Goal: Task Accomplishment & Management: Use online tool/utility

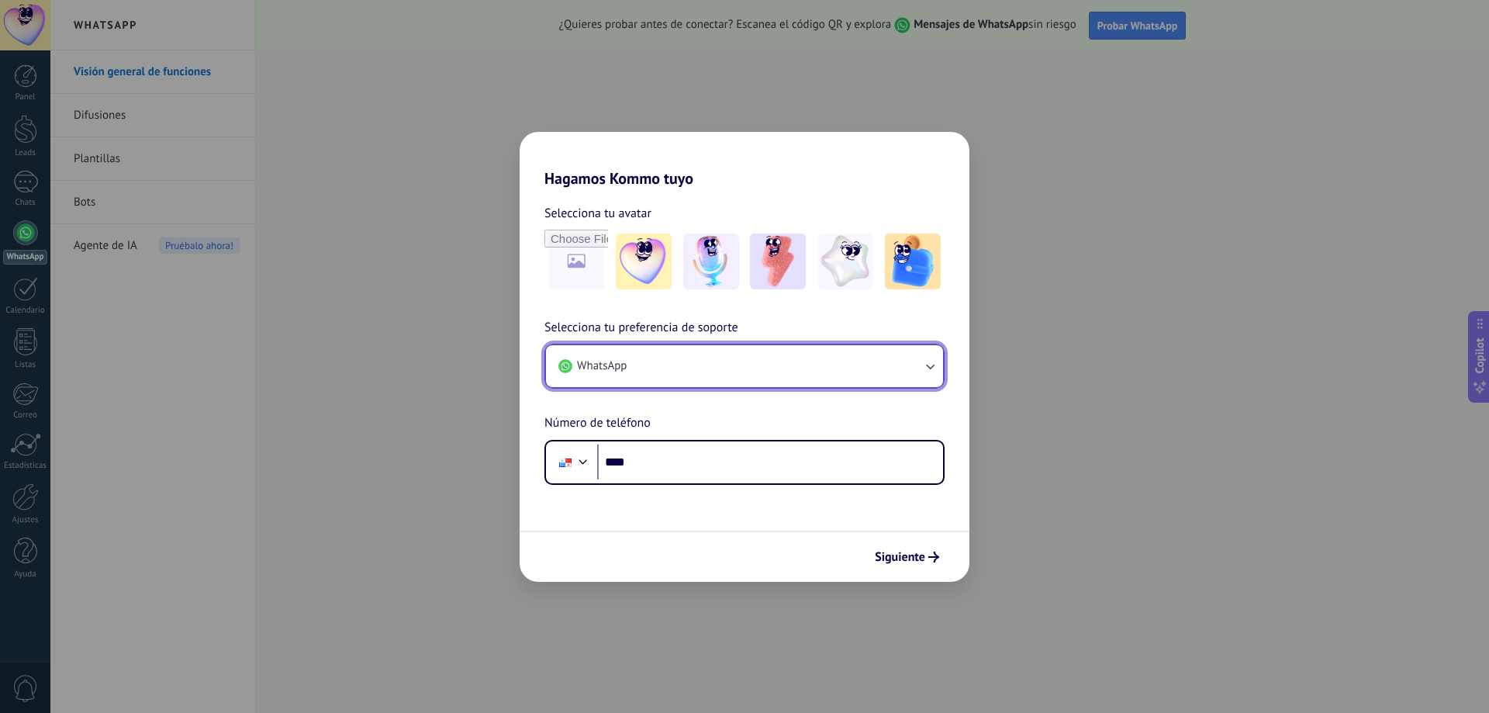
click at [685, 368] on button "WhatsApp" at bounding box center [744, 366] width 397 height 42
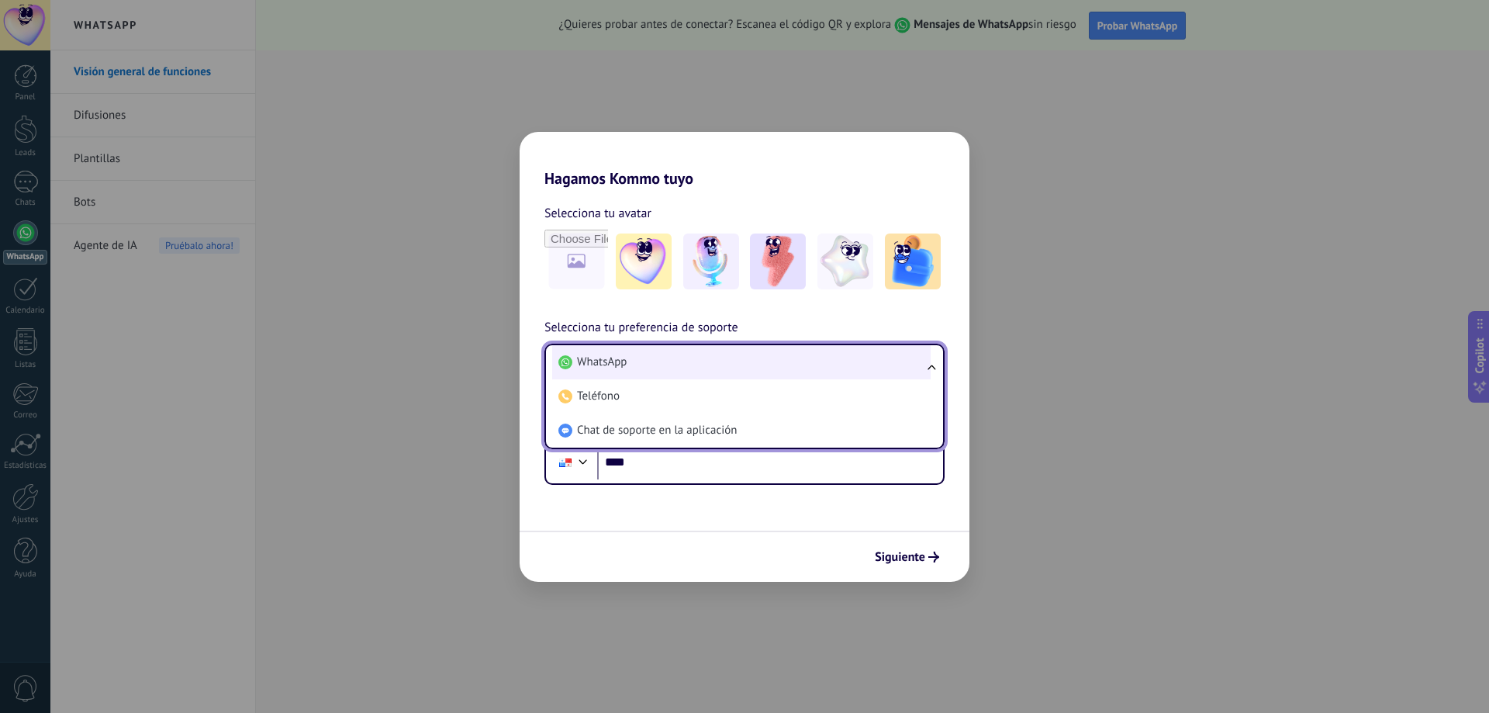
click at [693, 361] on li "WhatsApp" at bounding box center [741, 362] width 378 height 34
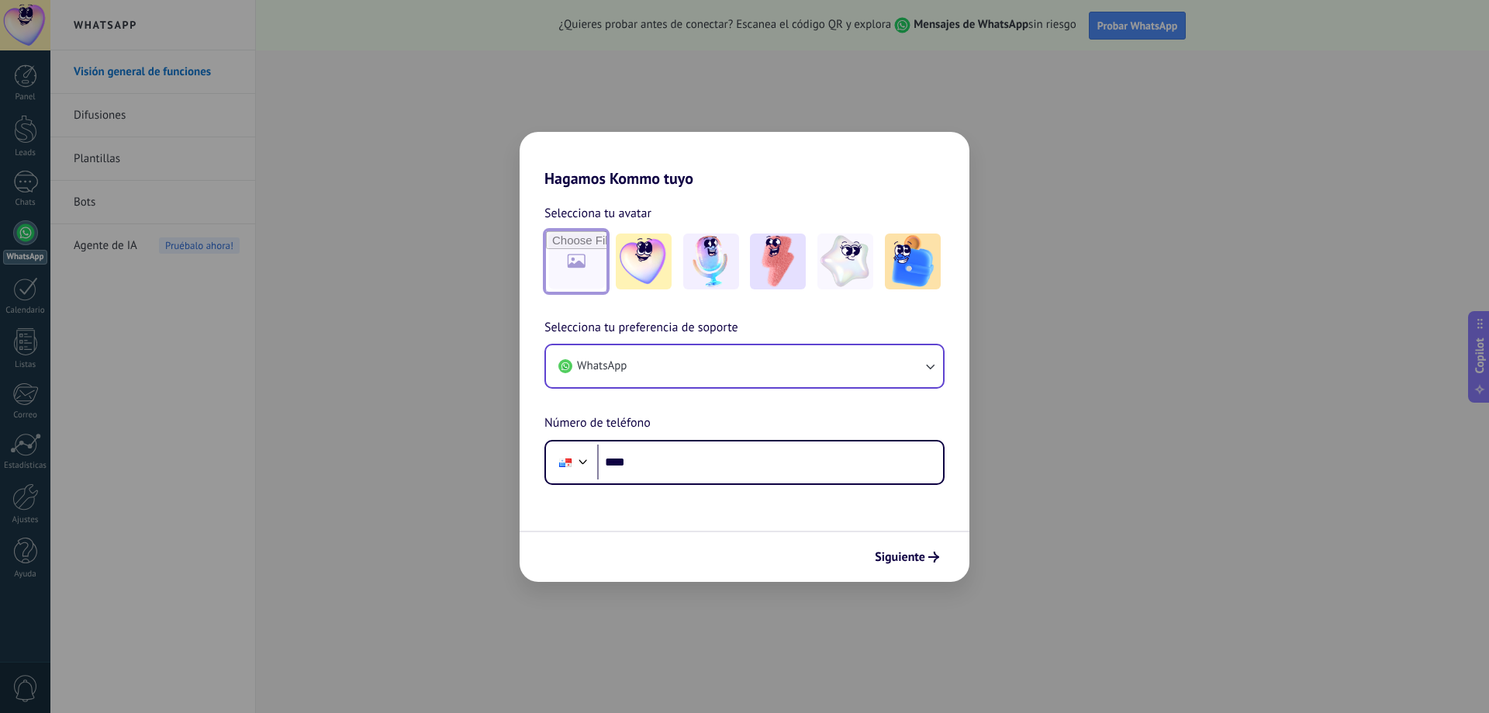
click at [575, 262] on input "file" at bounding box center [576, 261] width 60 height 60
type input "**********"
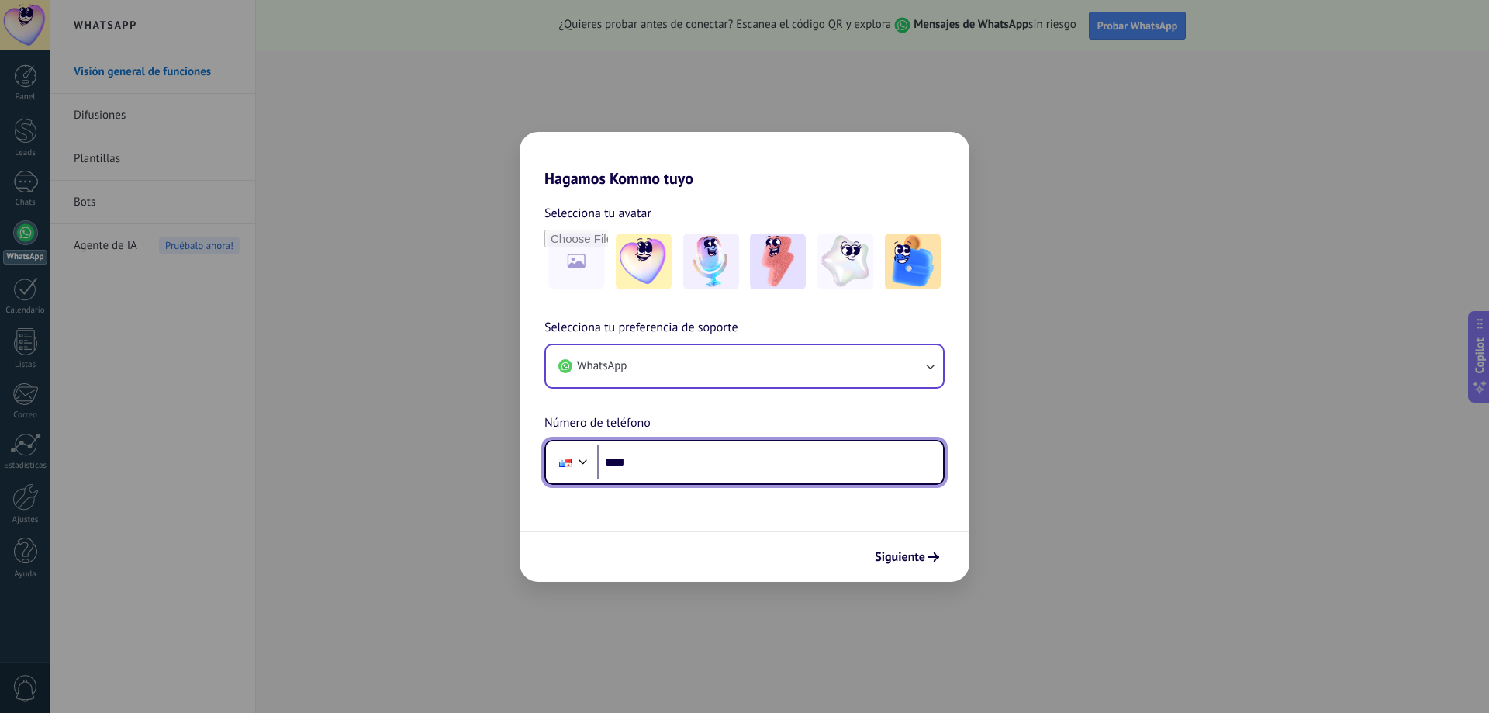
click at [658, 465] on input "****" at bounding box center [770, 462] width 346 height 36
type input "**********"
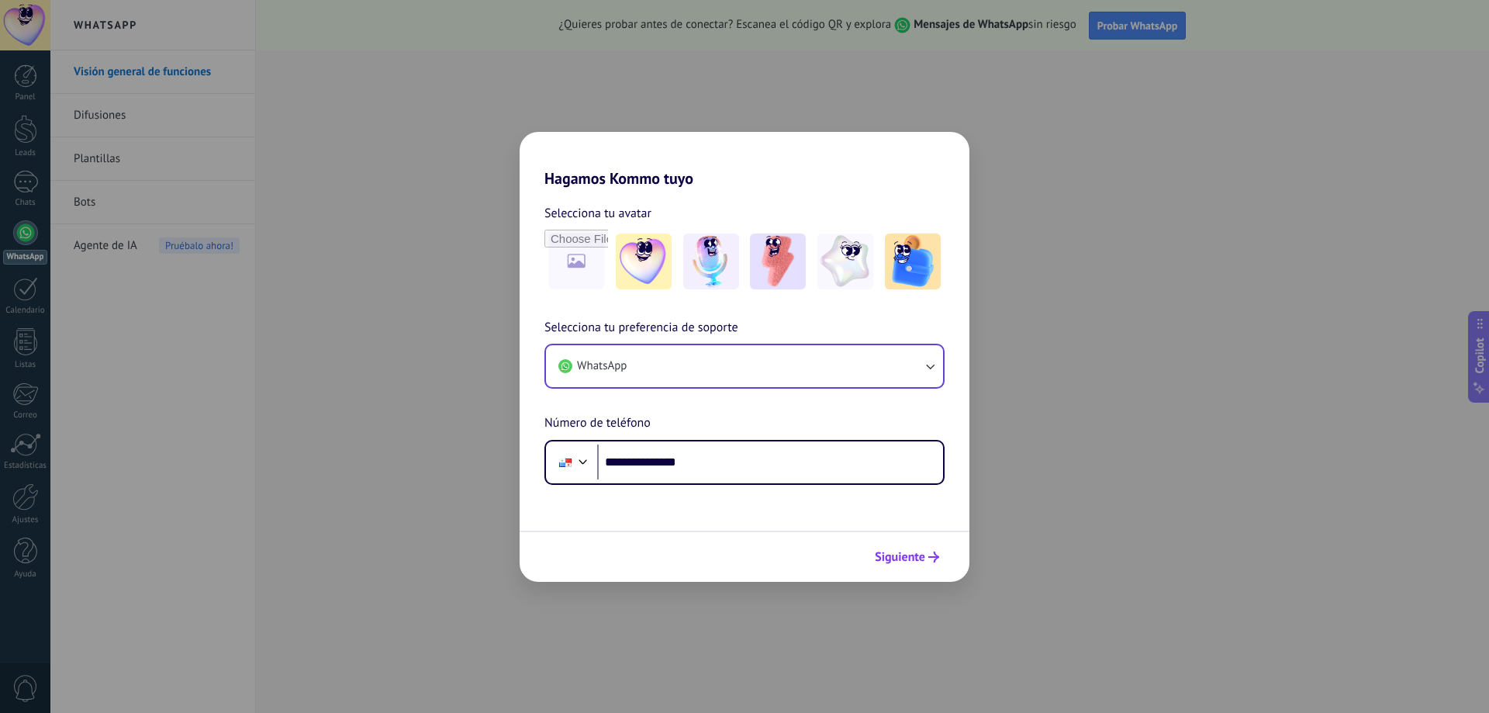
click at [918, 556] on span "Siguiente" at bounding box center [900, 556] width 50 height 11
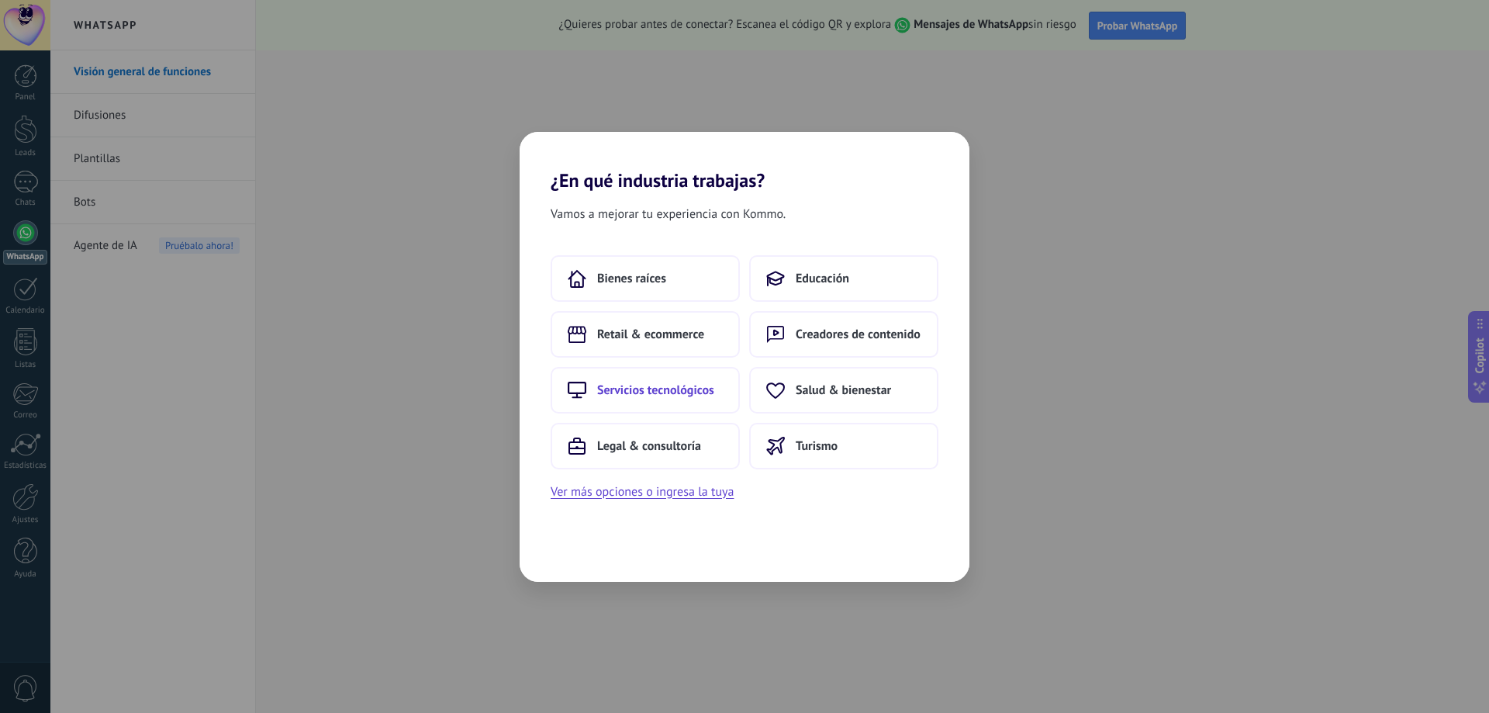
click at [685, 389] on span "Servicios tecnológicos" at bounding box center [655, 390] width 117 height 16
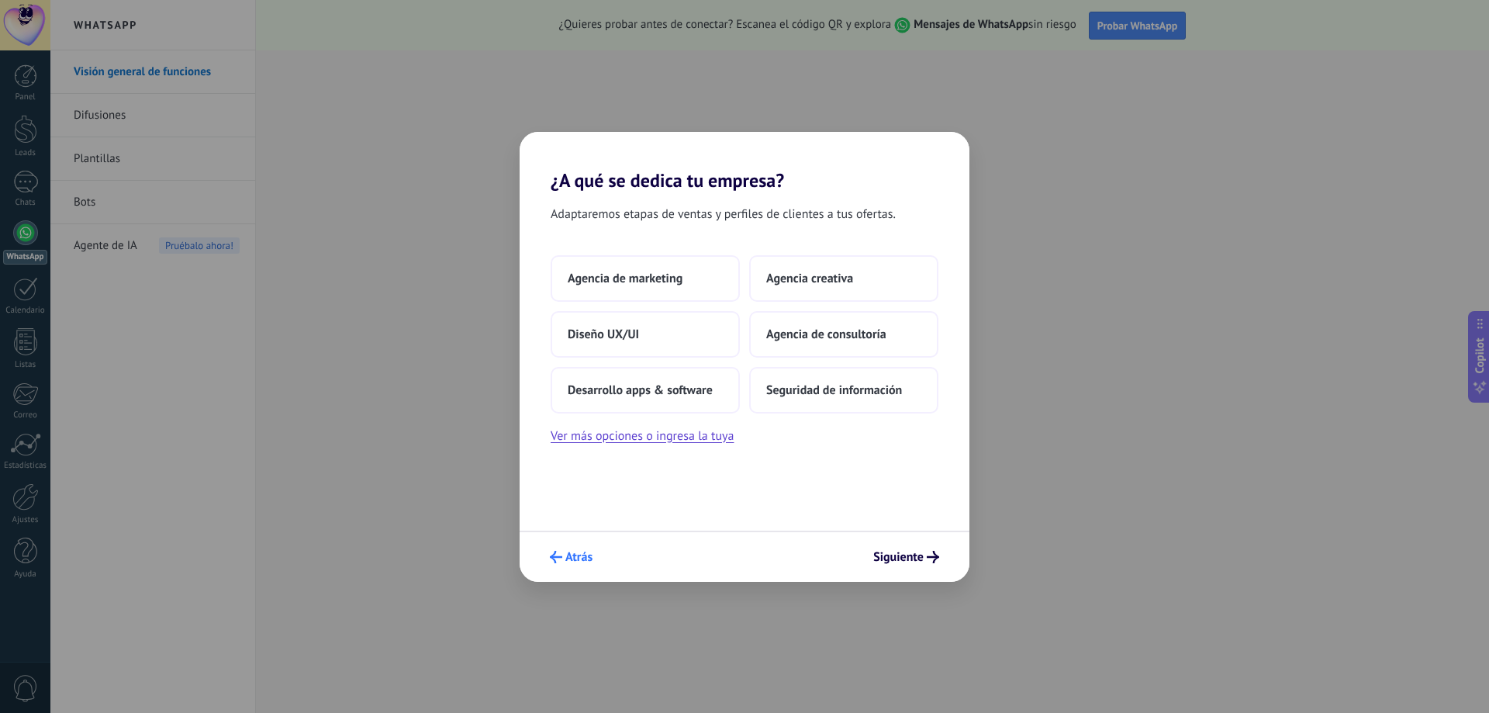
click at [564, 549] on button "Atrás" at bounding box center [571, 557] width 57 height 26
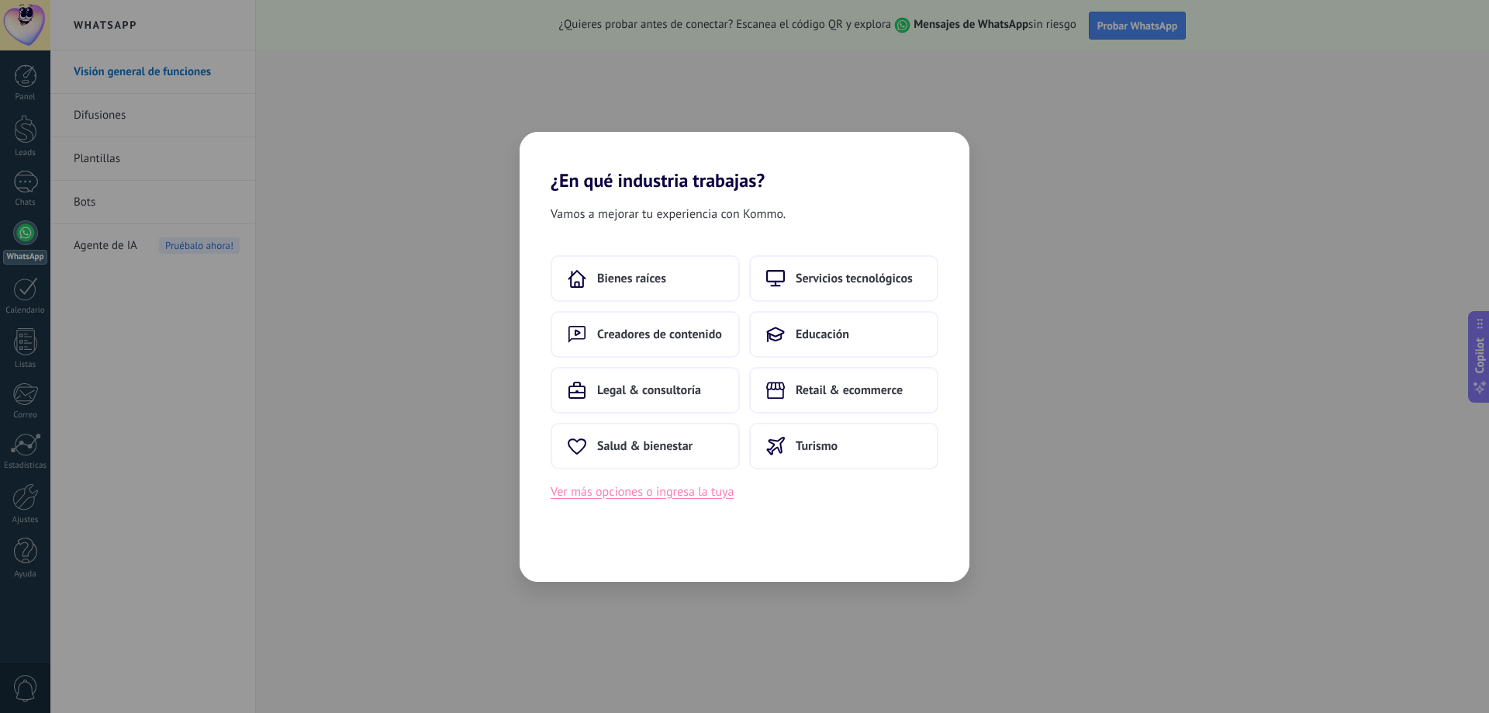
click at [634, 493] on button "Ver más opciones o ingresa la tuya" at bounding box center [642, 492] width 183 height 20
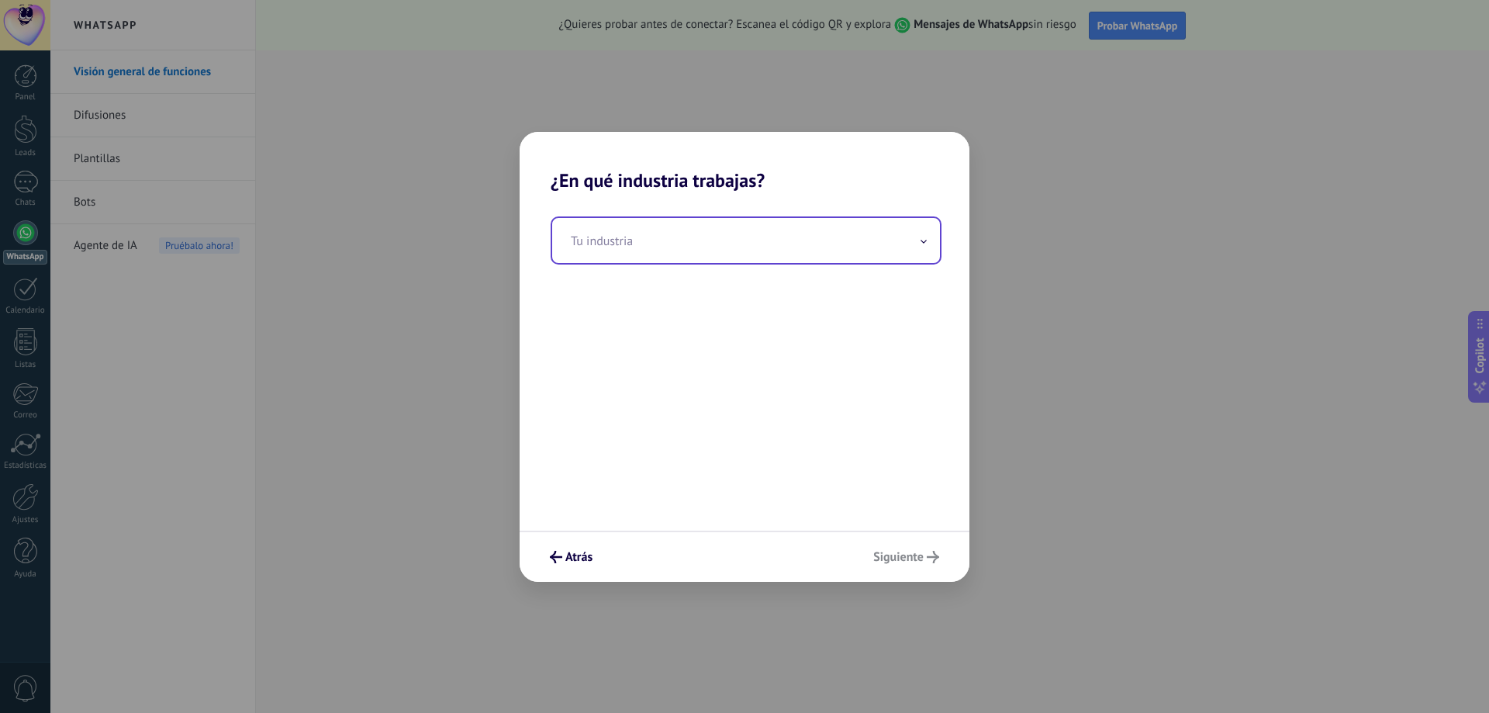
click at [659, 237] on input "text" at bounding box center [746, 240] width 388 height 45
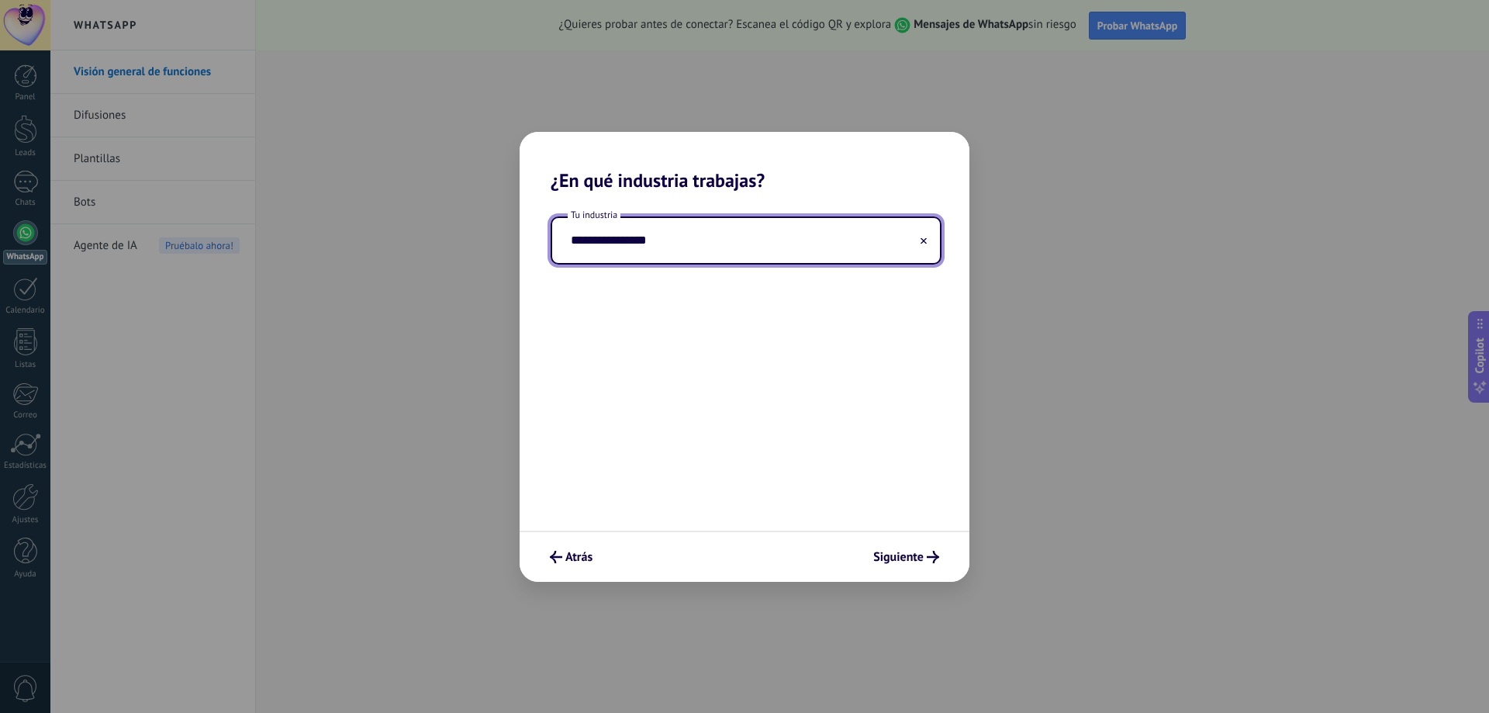
type input "**********"
click at [906, 535] on div "Atrás Siguiente" at bounding box center [745, 556] width 450 height 51
click at [908, 551] on span "Siguiente" at bounding box center [898, 556] width 50 height 11
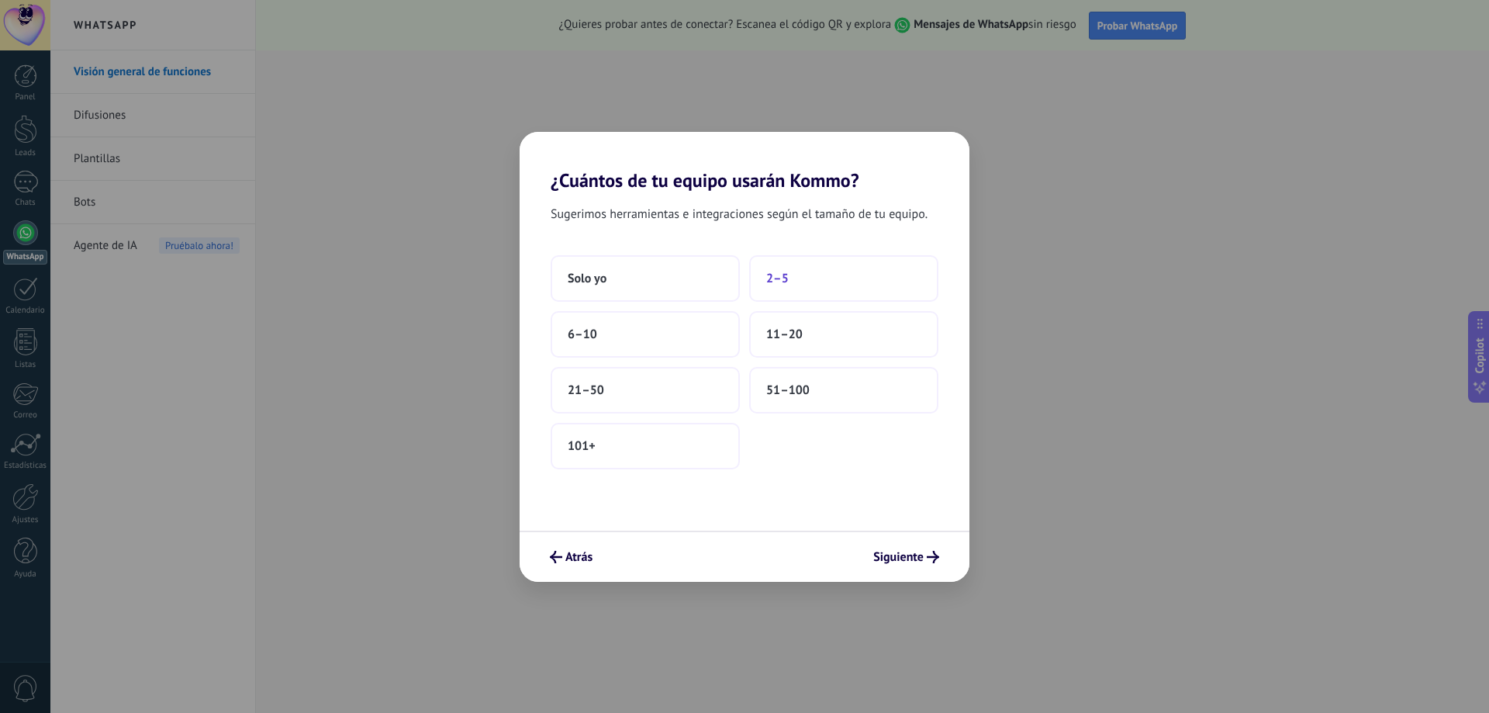
click at [772, 281] on span "2–5" at bounding box center [777, 279] width 22 height 16
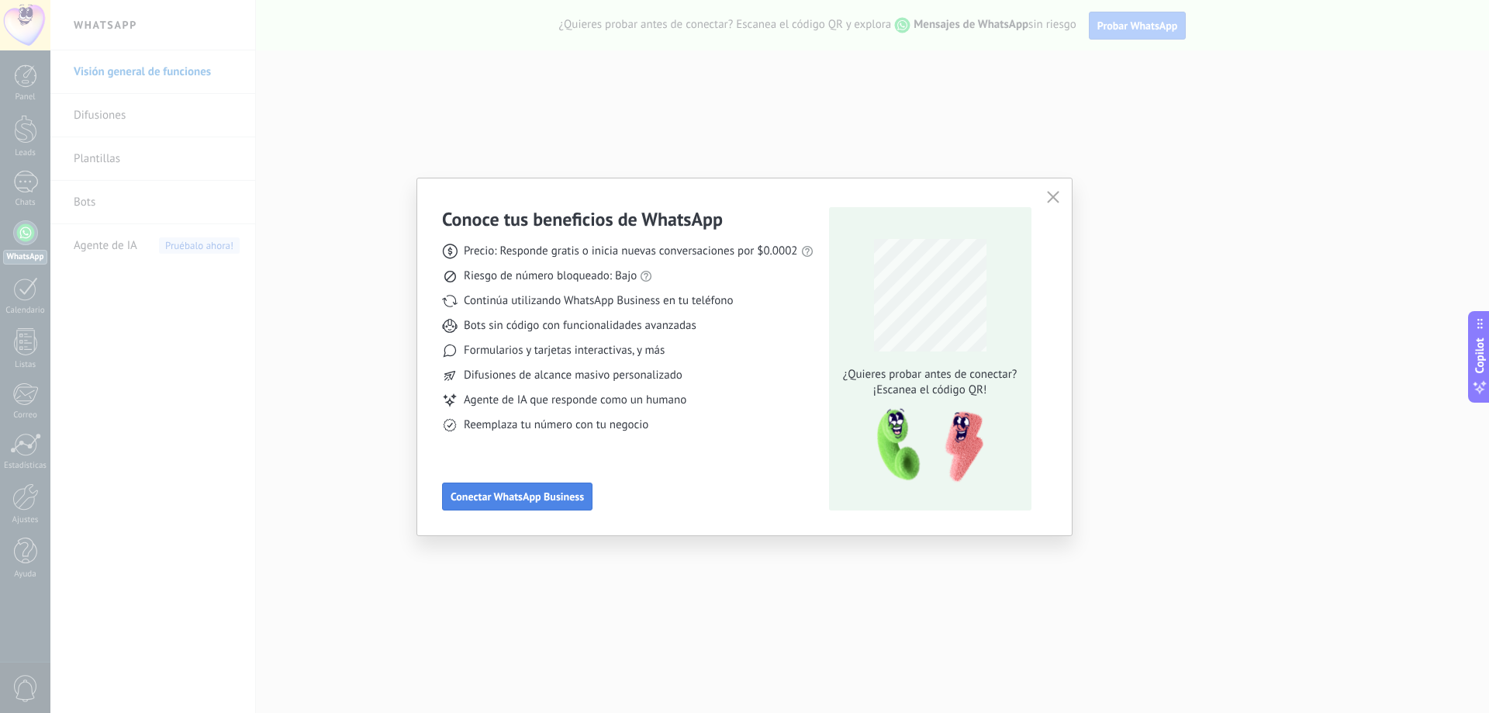
click at [542, 496] on span "Conectar WhatsApp Business" at bounding box center [517, 496] width 133 height 11
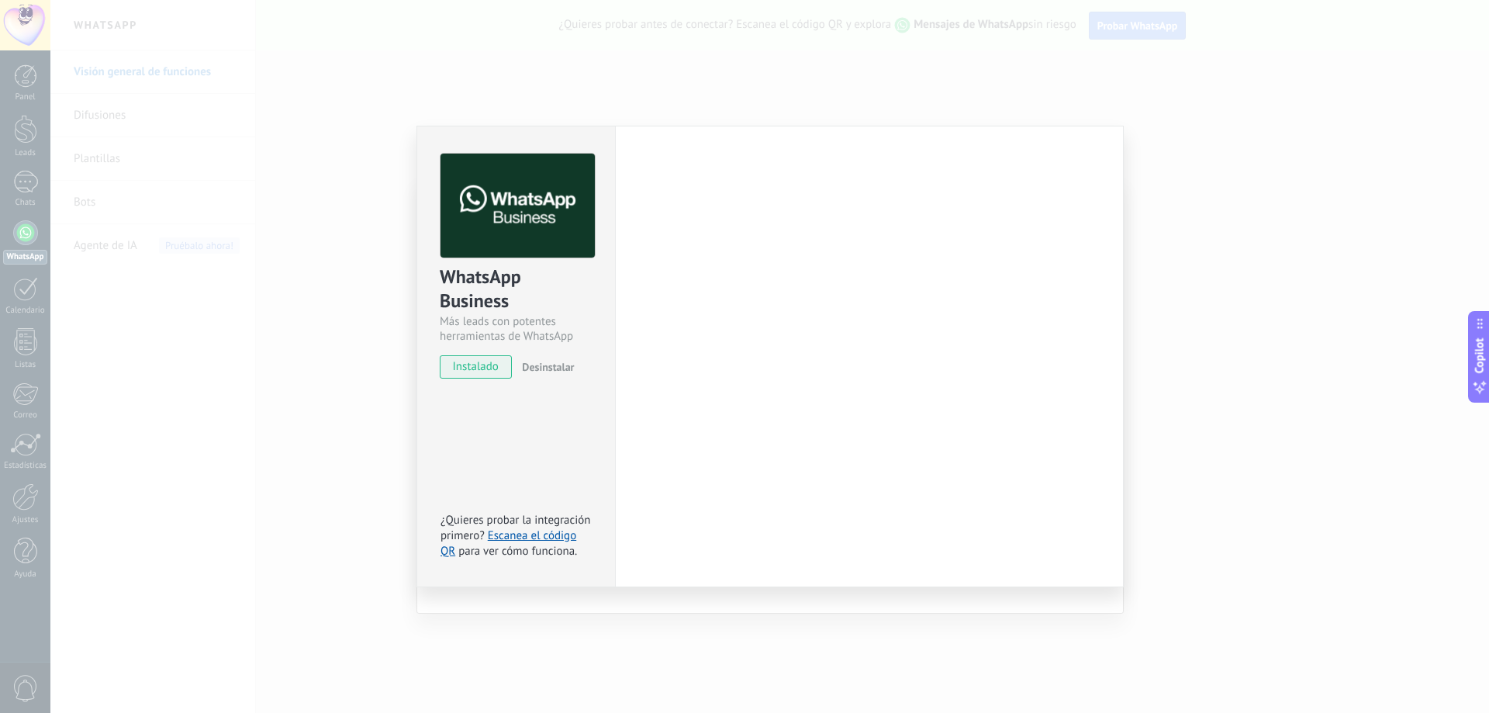
click at [477, 369] on span "instalado" at bounding box center [476, 366] width 71 height 23
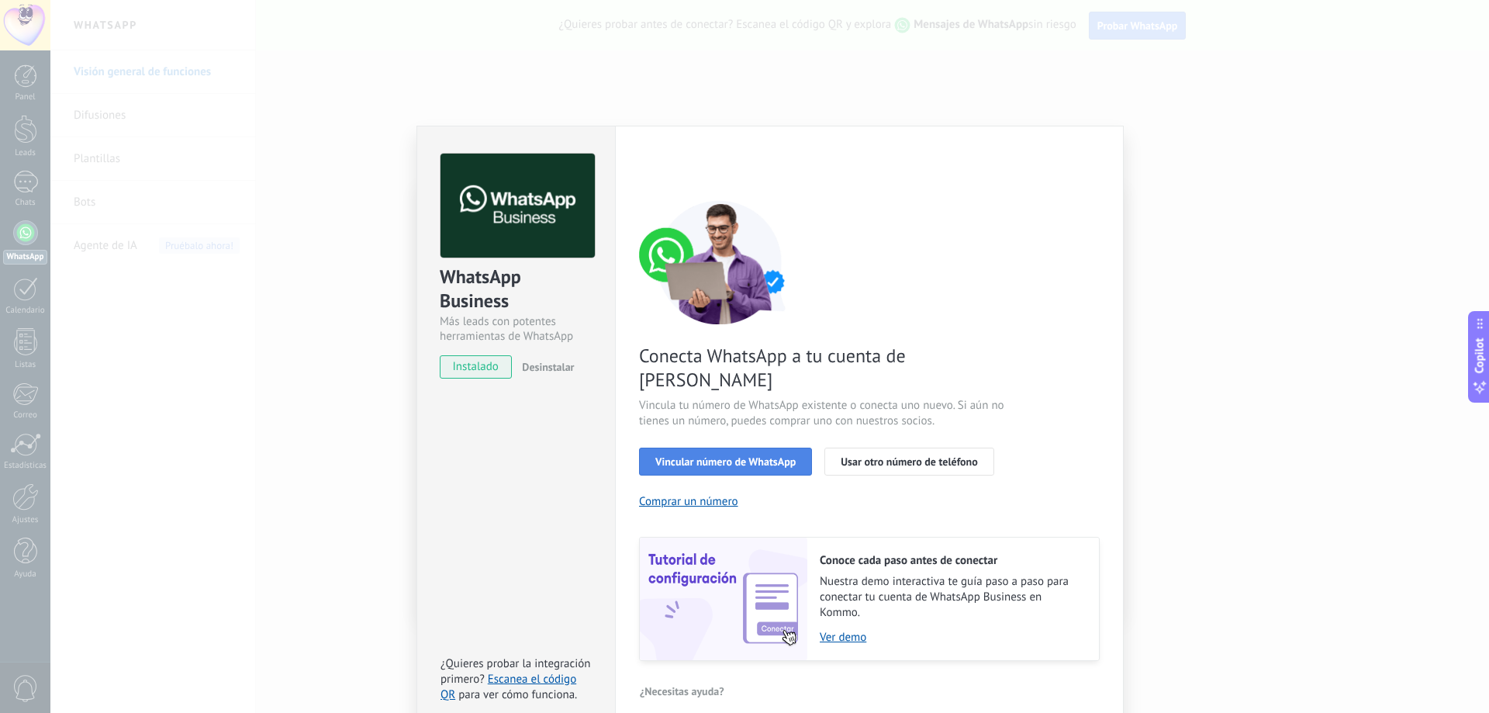
click at [756, 456] on span "Vincular número de WhatsApp" at bounding box center [725, 461] width 140 height 11
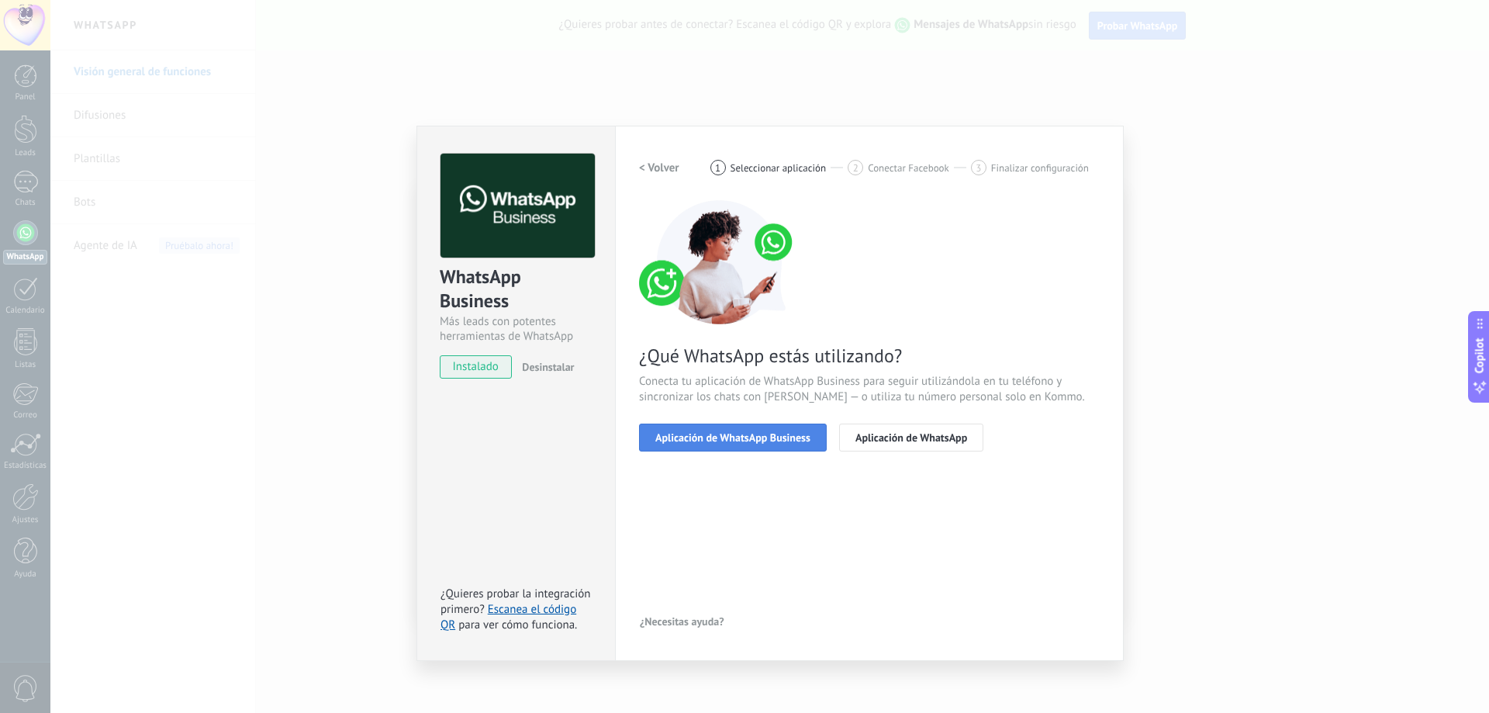
click at [766, 442] on span "Aplicación de WhatsApp Business" at bounding box center [732, 437] width 155 height 11
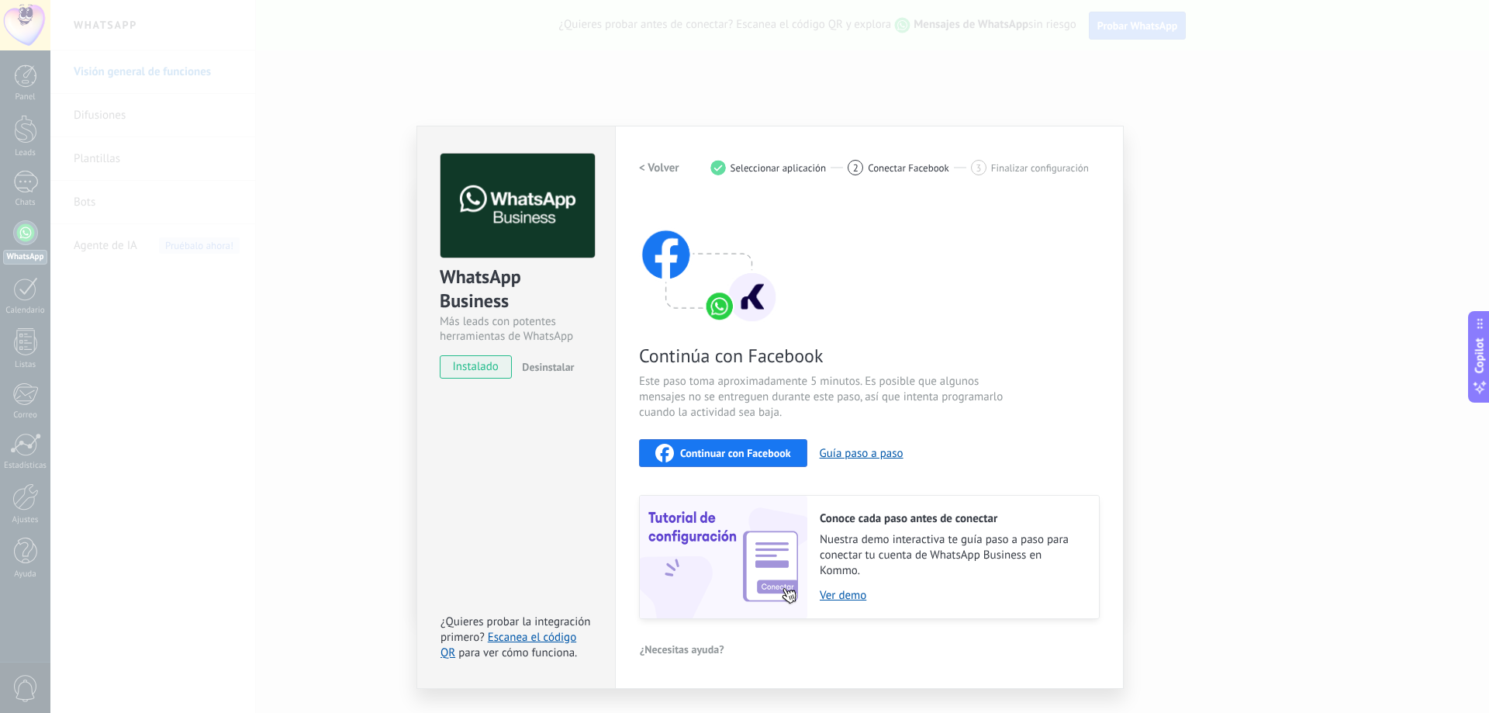
click at [744, 451] on span "Continuar con Facebook" at bounding box center [735, 453] width 111 height 11
click at [868, 451] on button "Guía paso a paso" at bounding box center [862, 453] width 84 height 15
click at [854, 598] on link "Ver demo" at bounding box center [952, 595] width 264 height 15
click at [745, 451] on span "Continuar con Facebook" at bounding box center [735, 453] width 111 height 11
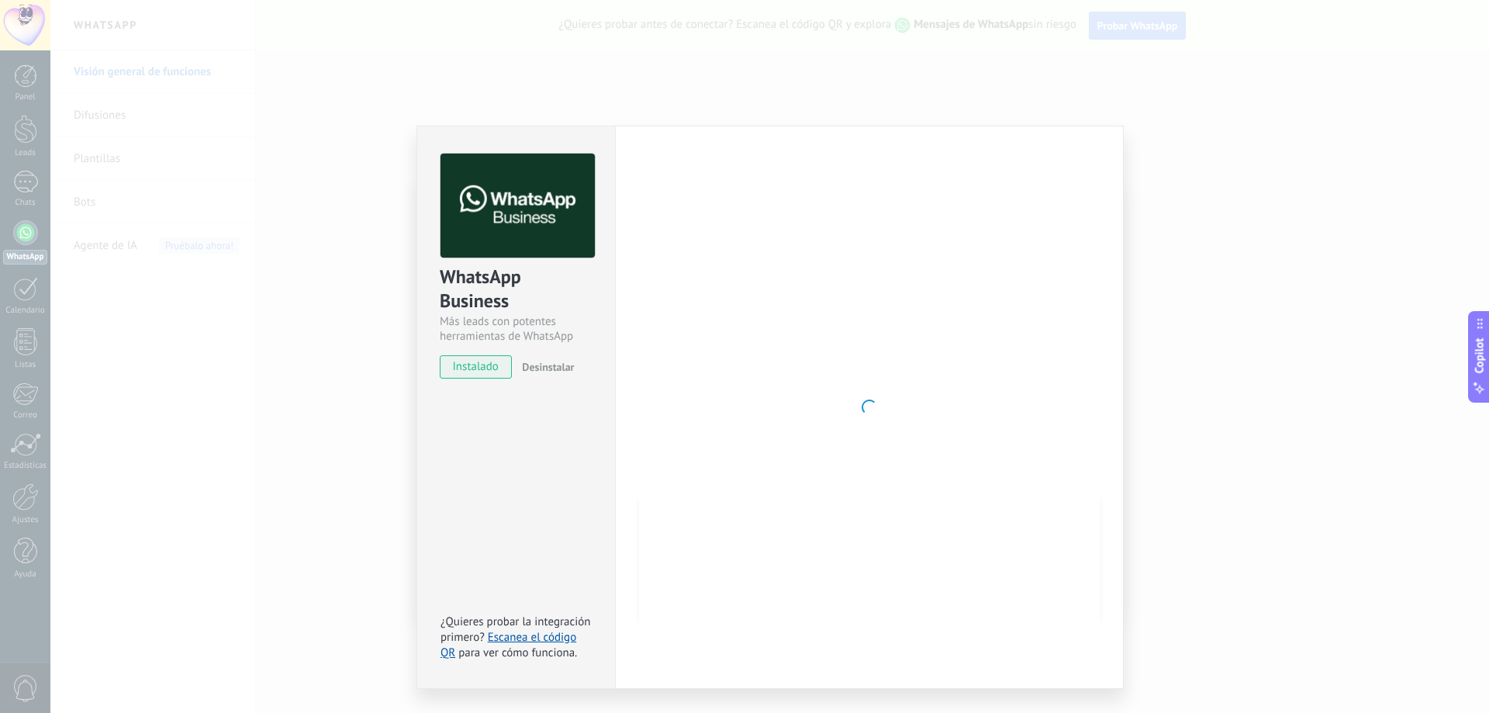
click at [493, 364] on span "instalado" at bounding box center [476, 366] width 71 height 23
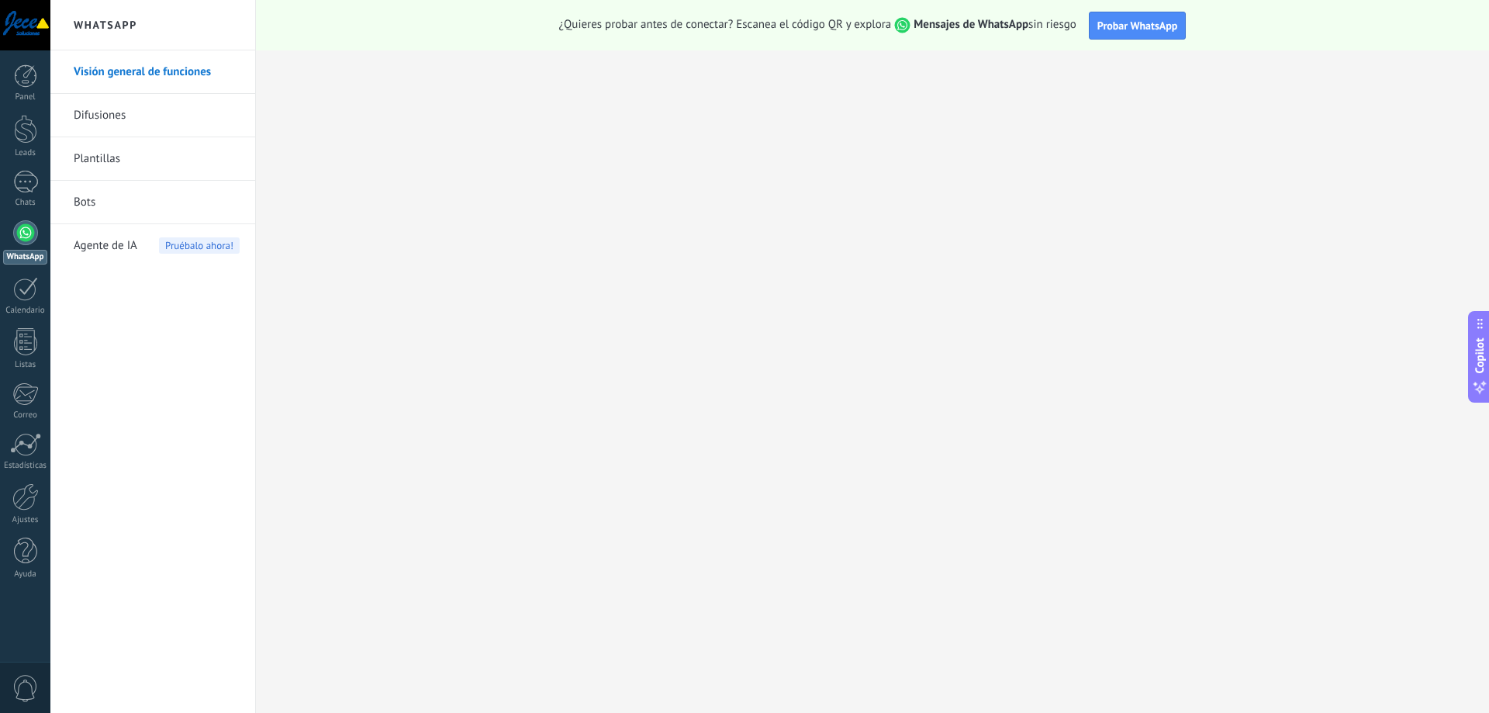
click at [50, 0] on ose-notification at bounding box center [50, 0] width 0 height 0
click at [1123, 32] on span "Probar WhatsApp" at bounding box center [1137, 26] width 81 height 14
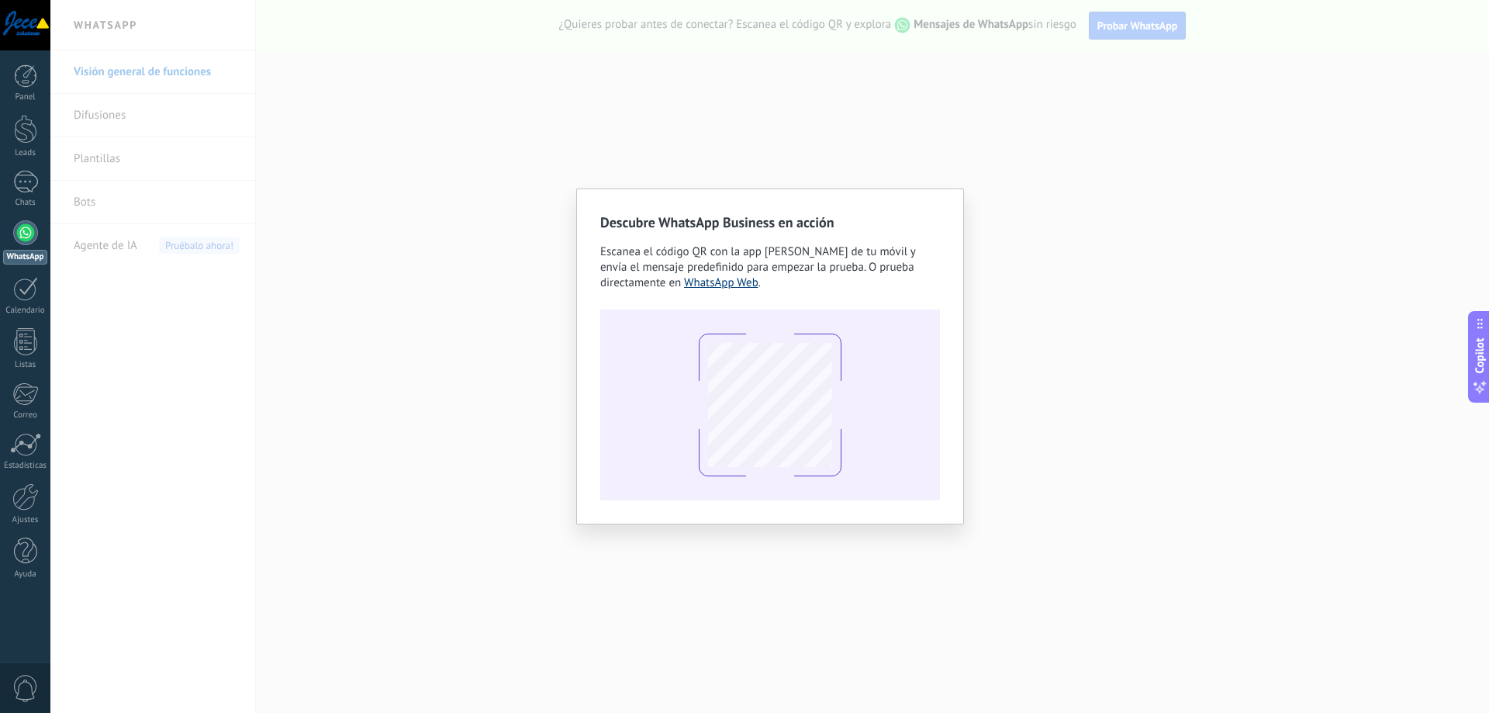
click at [738, 282] on link "WhatsApp Web" at bounding box center [721, 282] width 74 height 15
click at [933, 90] on div "Descubre WhatsApp Business en acción Escanea el código QR con la app [PERSON_NA…" at bounding box center [769, 356] width 1439 height 713
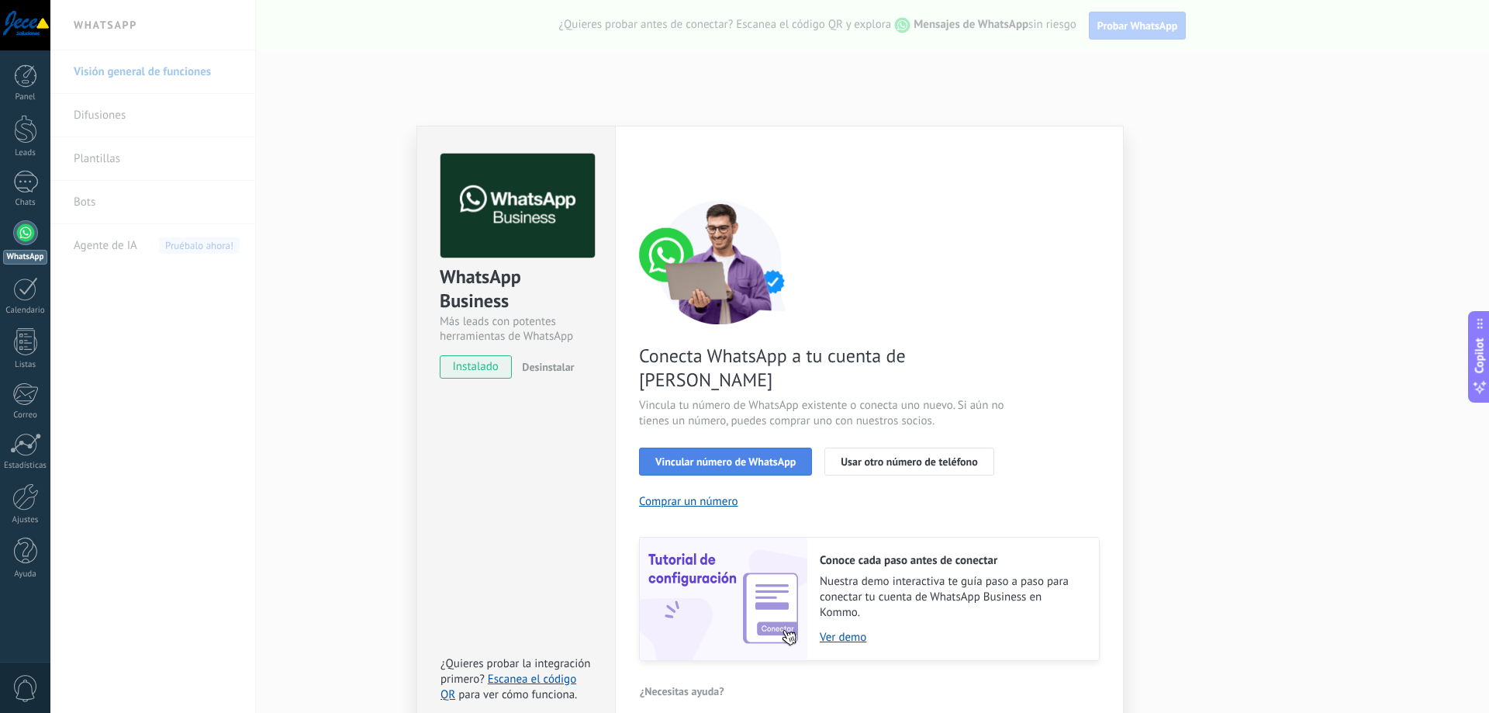
click at [724, 448] on button "Vincular número de WhatsApp" at bounding box center [725, 462] width 173 height 28
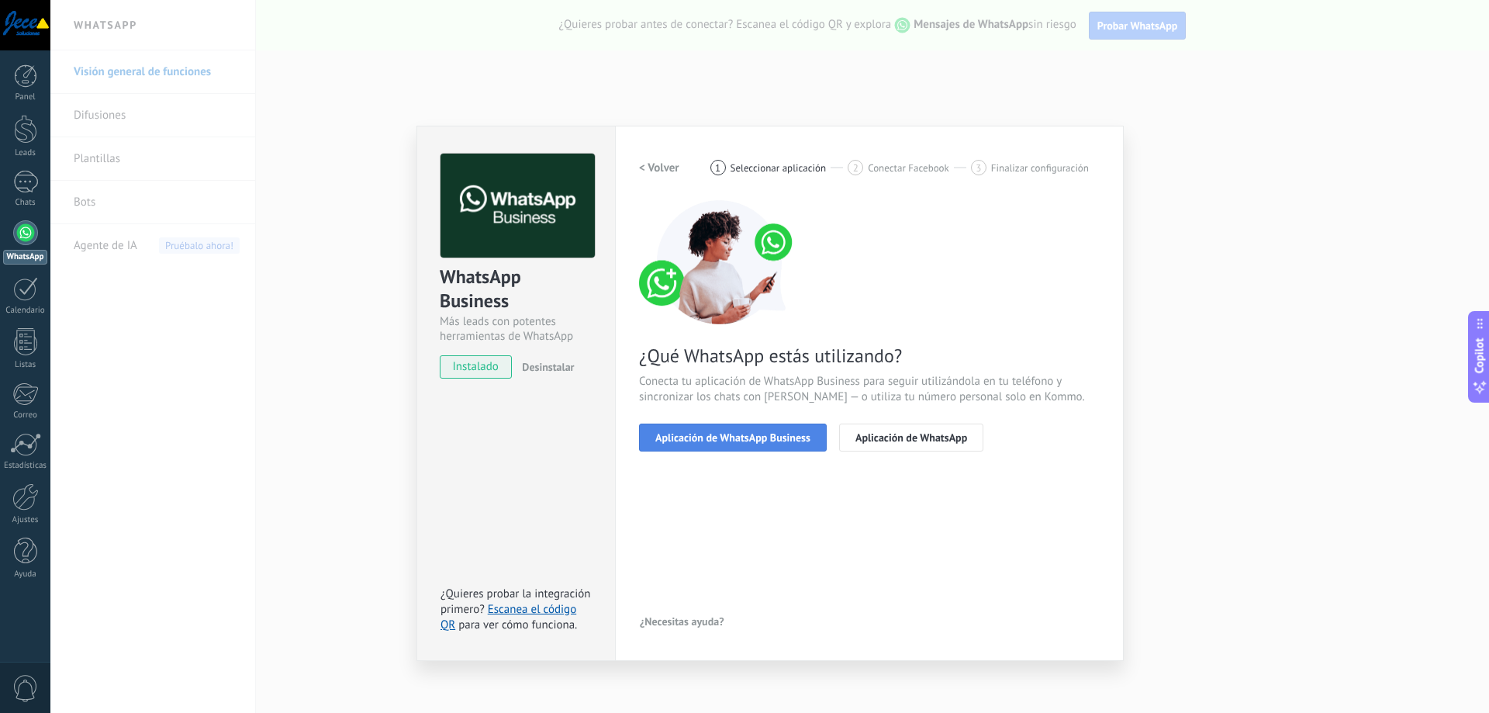
click at [728, 434] on span "Aplicación de WhatsApp Business" at bounding box center [732, 437] width 155 height 11
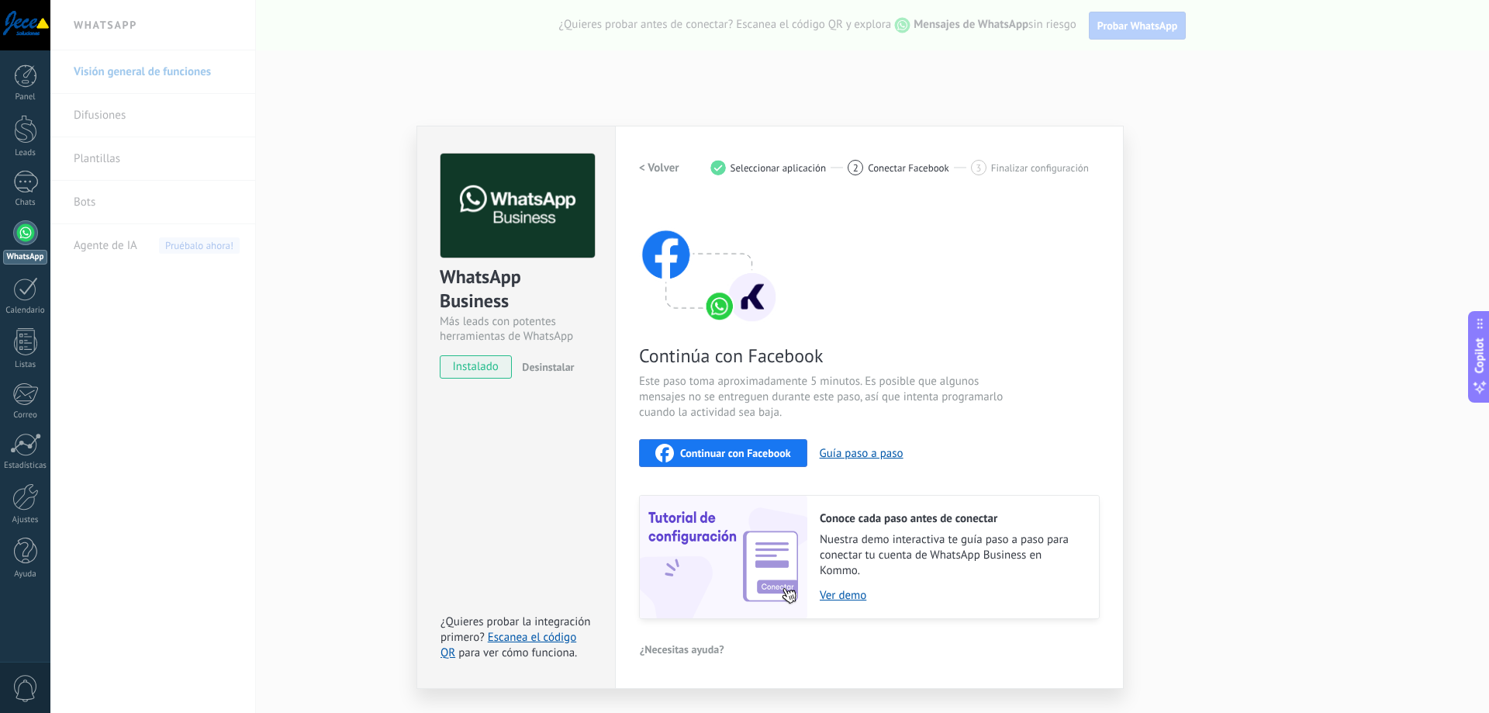
click at [721, 455] on span "Continuar con Facebook" at bounding box center [735, 453] width 111 height 11
